Goal: Information Seeking & Learning: Find specific fact

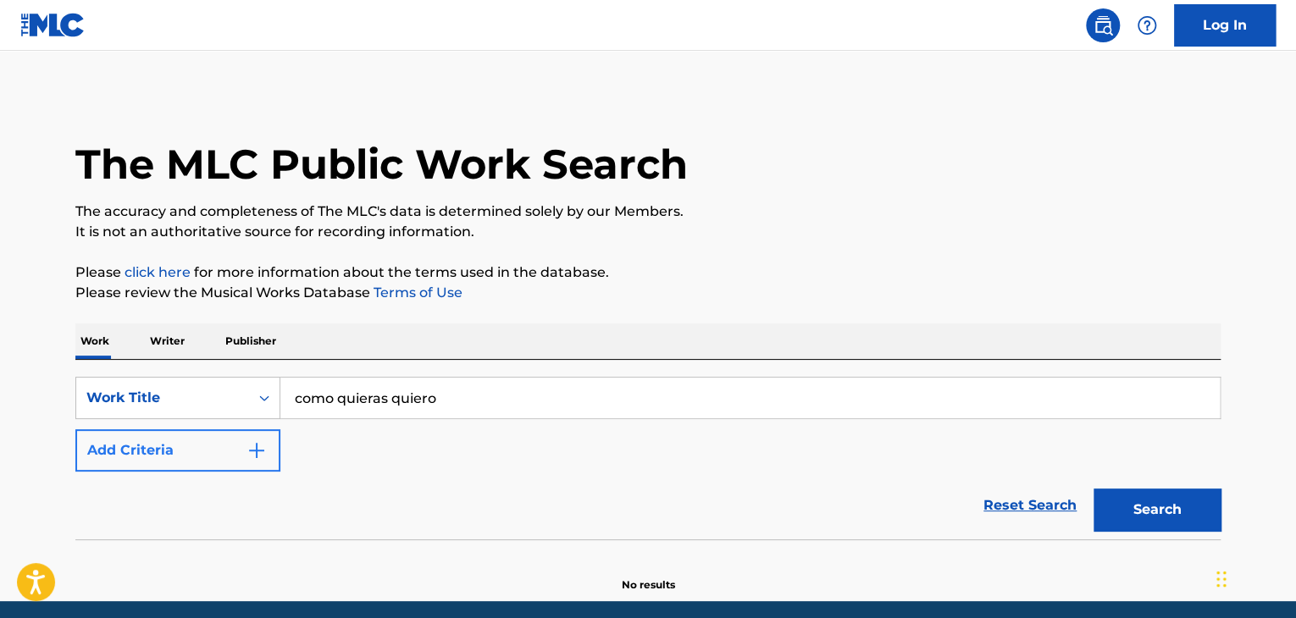
type input "como quieras quiero"
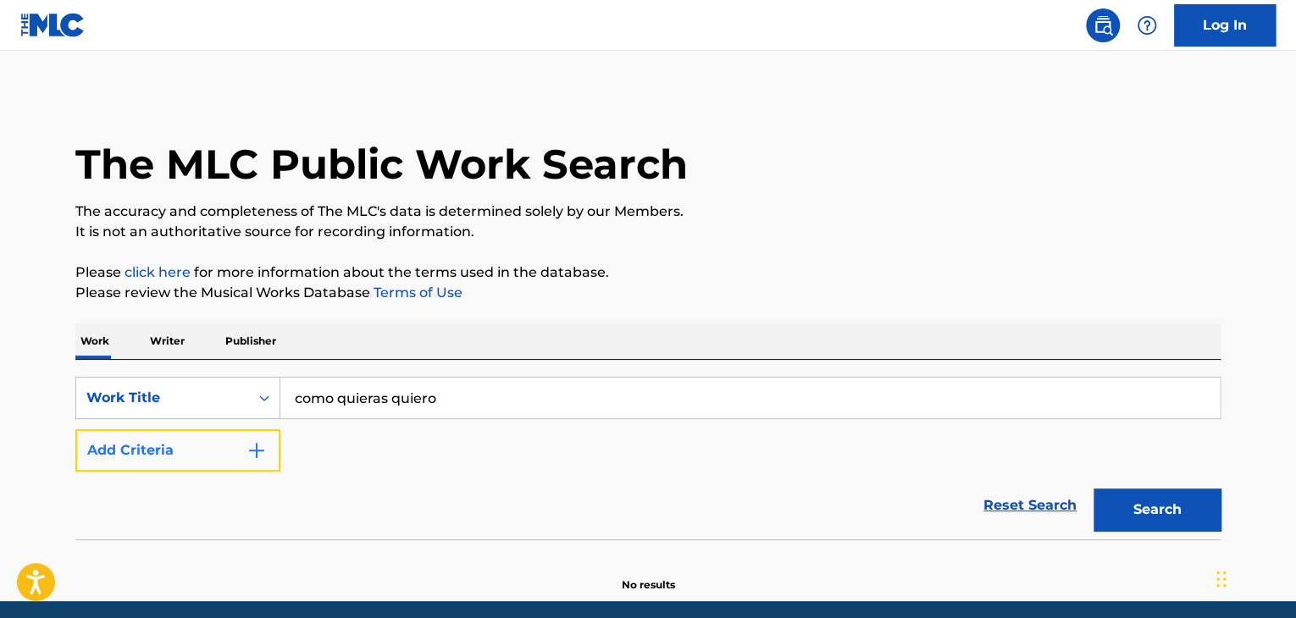
click at [251, 463] on button "Add Criteria" at bounding box center [177, 450] width 205 height 42
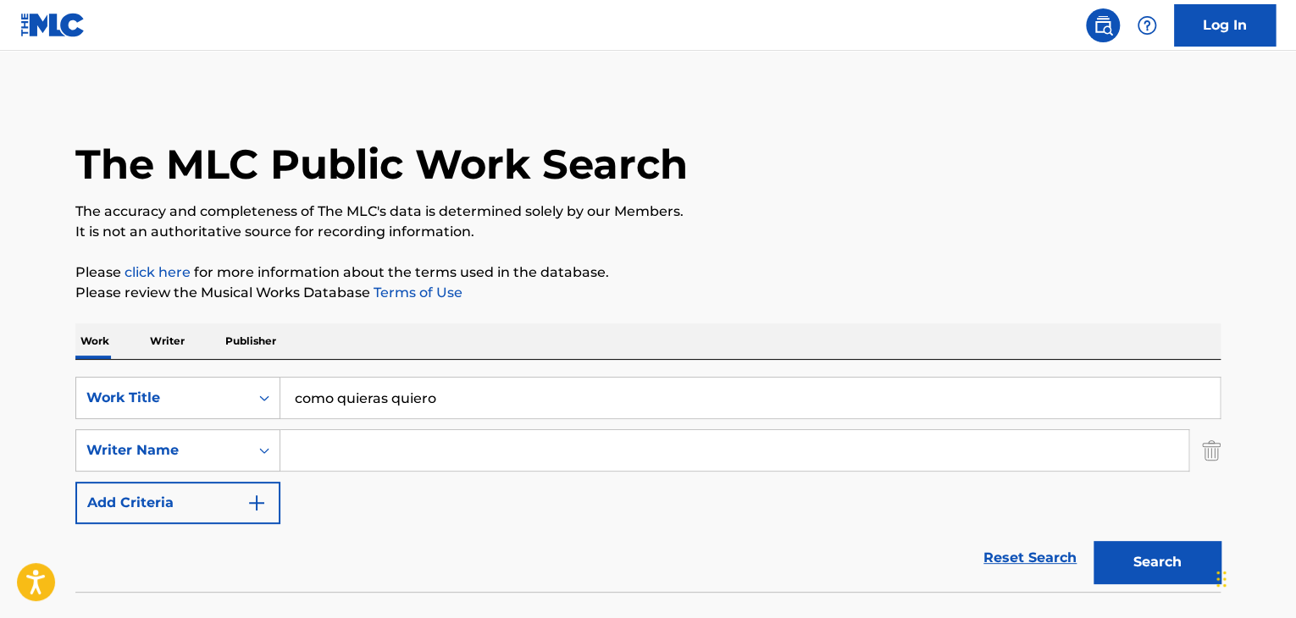
click at [325, 445] on input "Search Form" at bounding box center [734, 450] width 908 height 41
type input "eden"
drag, startPoint x: 1164, startPoint y: 561, endPoint x: 1026, endPoint y: 556, distance: 138.1
click at [1164, 560] on button "Search" at bounding box center [1156, 562] width 127 height 42
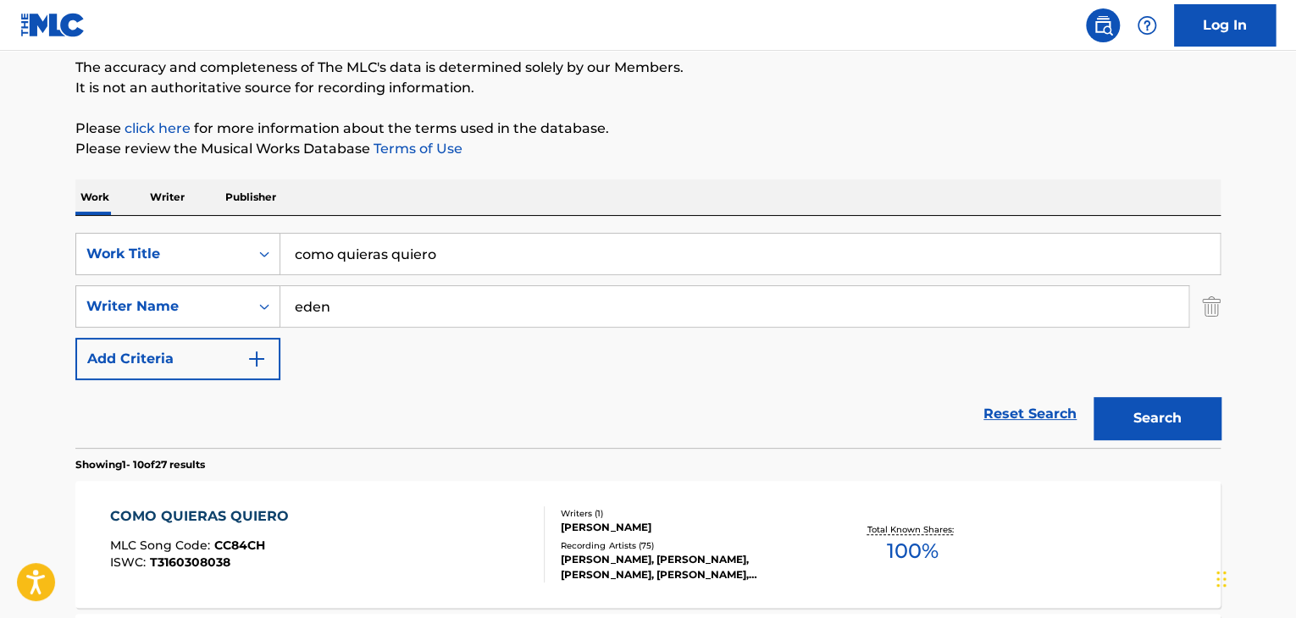
scroll to position [339, 0]
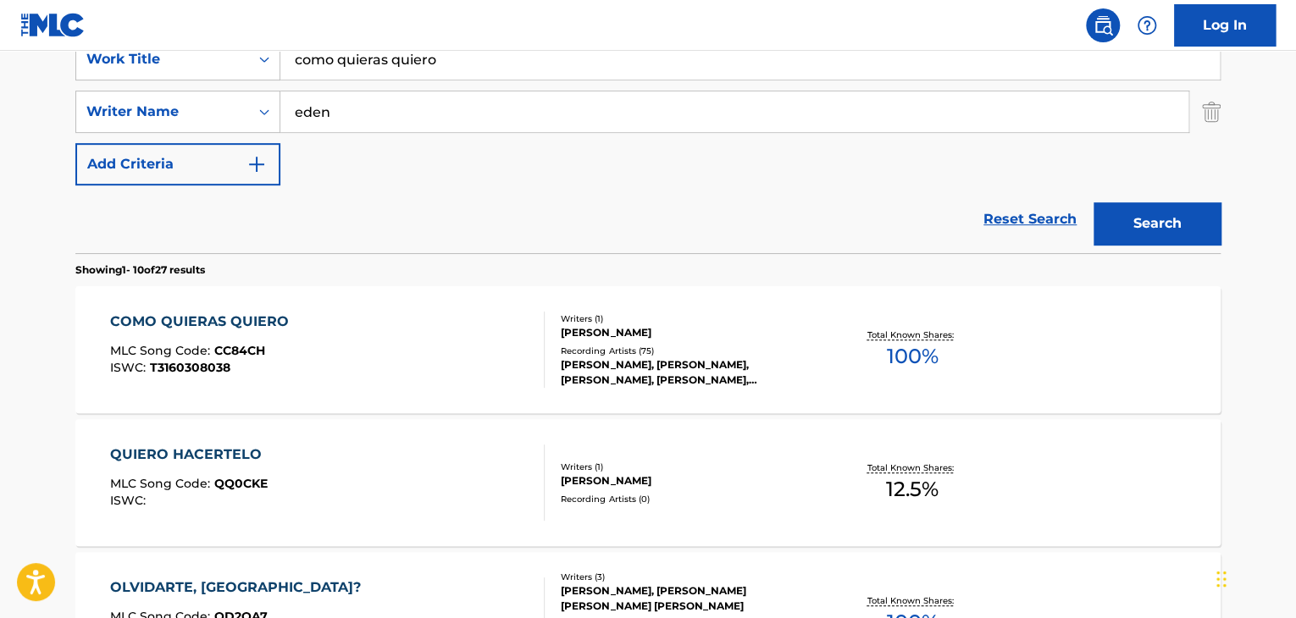
click at [181, 320] on div "COMO QUIERAS QUIERO" at bounding box center [203, 322] width 187 height 20
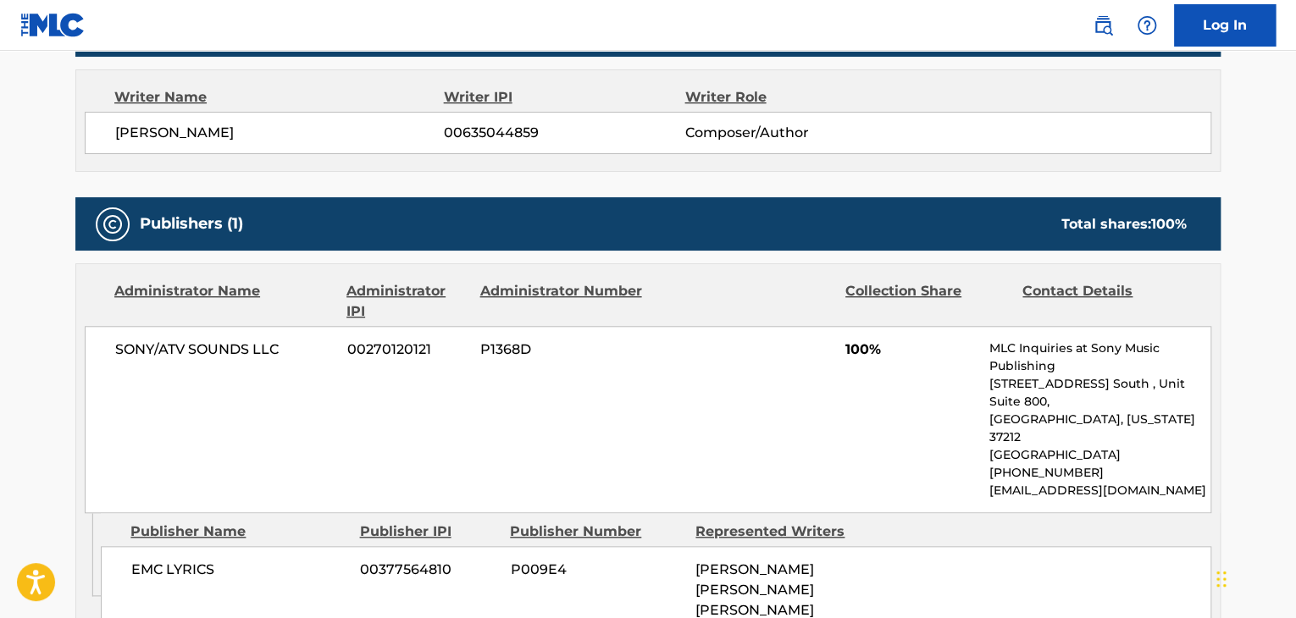
scroll to position [678, 0]
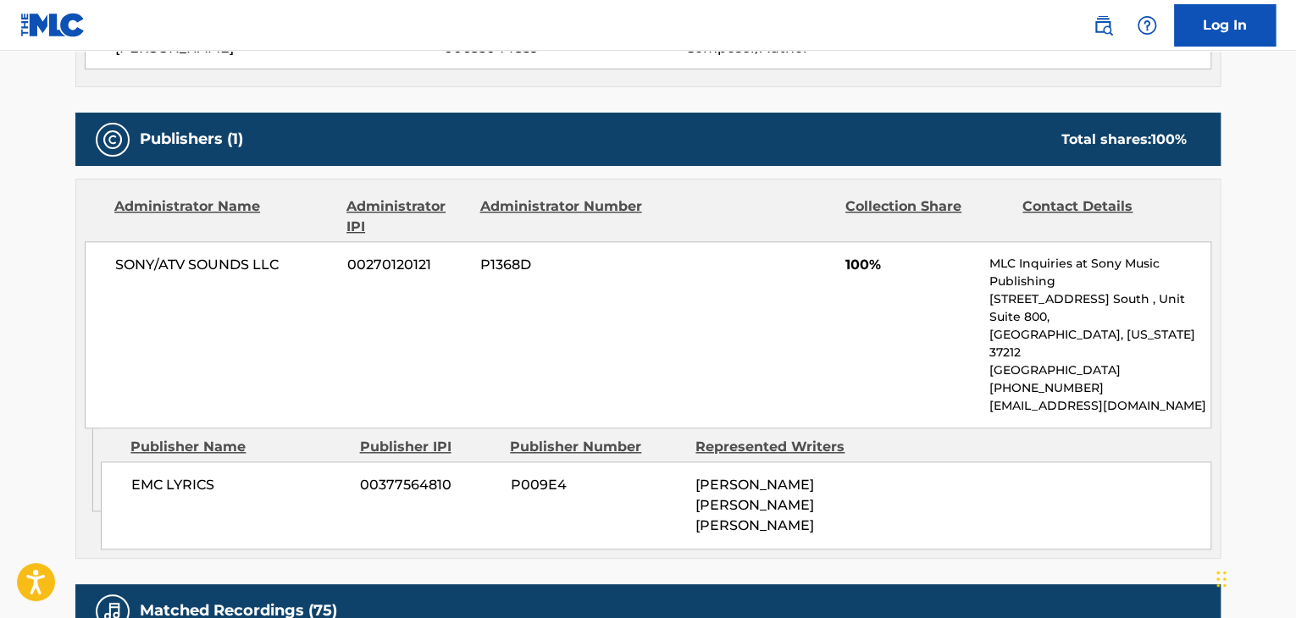
click at [149, 336] on div "SONY/ATV SOUNDS LLC 00270120121 P1368D 100% MLC Inquiries at Sony Music Publish…" at bounding box center [648, 334] width 1127 height 187
